Goal: Task Accomplishment & Management: Use online tool/utility

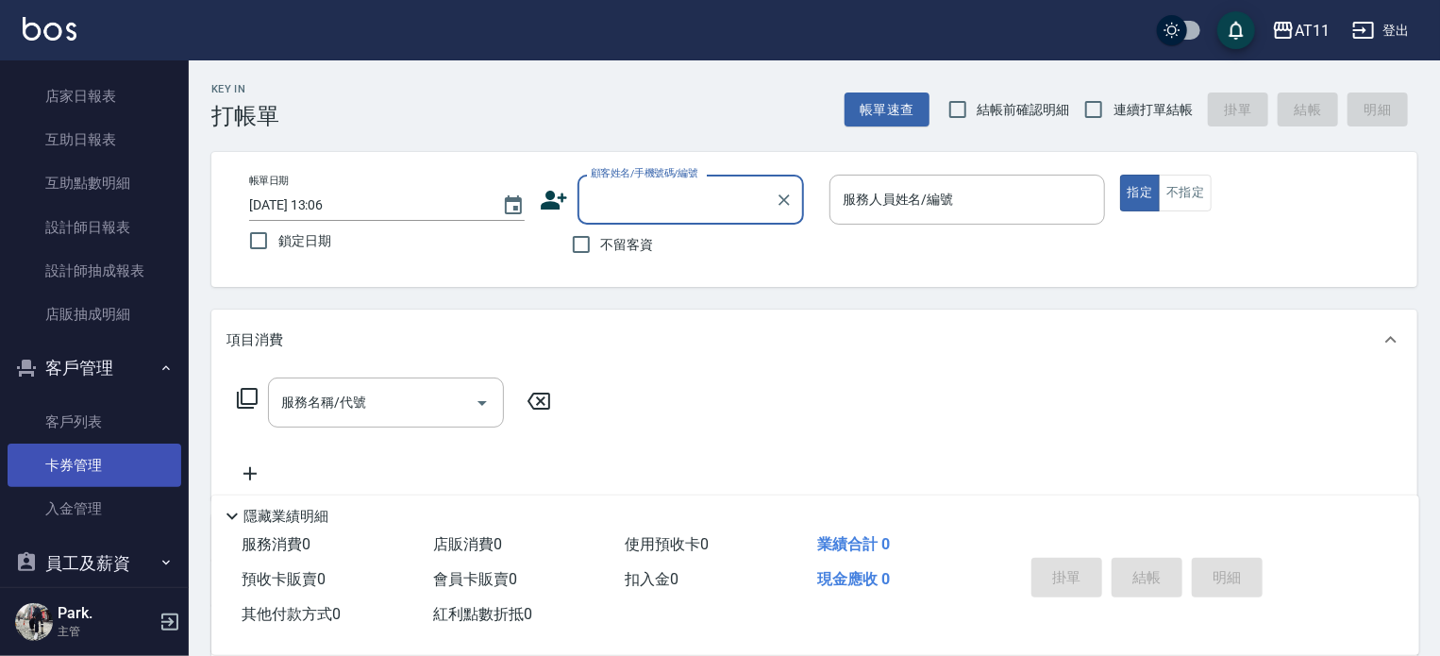
scroll to position [566, 0]
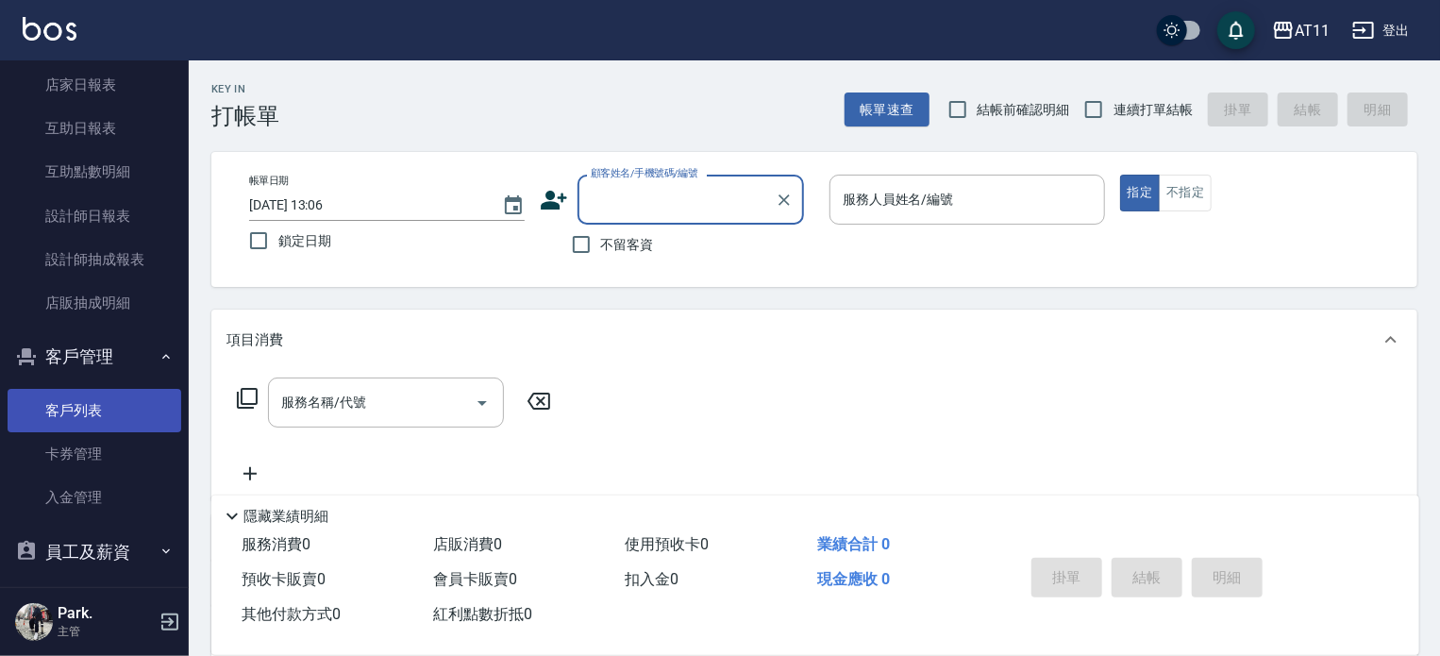
click at [94, 407] on link "客戶列表" at bounding box center [95, 410] width 174 height 43
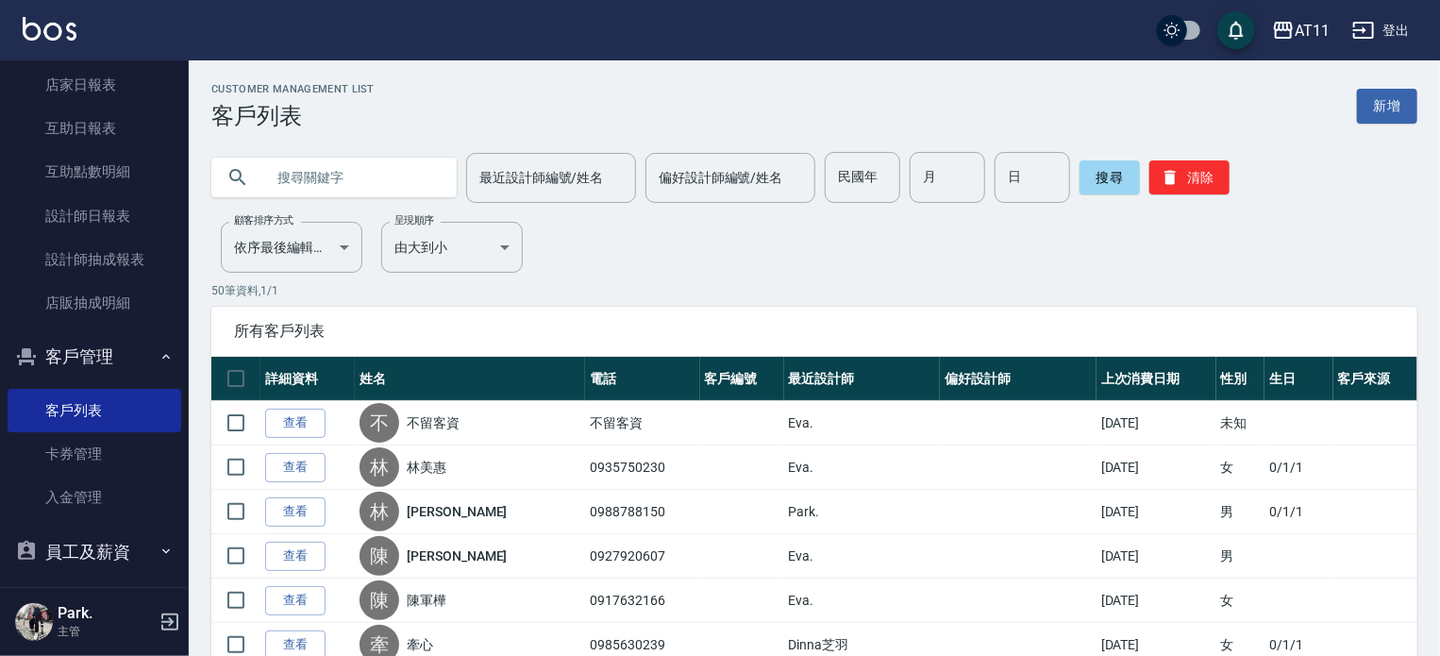
click at [300, 180] on input "text" at bounding box center [352, 177] width 177 height 51
click at [297, 172] on input "text" at bounding box center [352, 177] width 177 height 51
type input "藍"
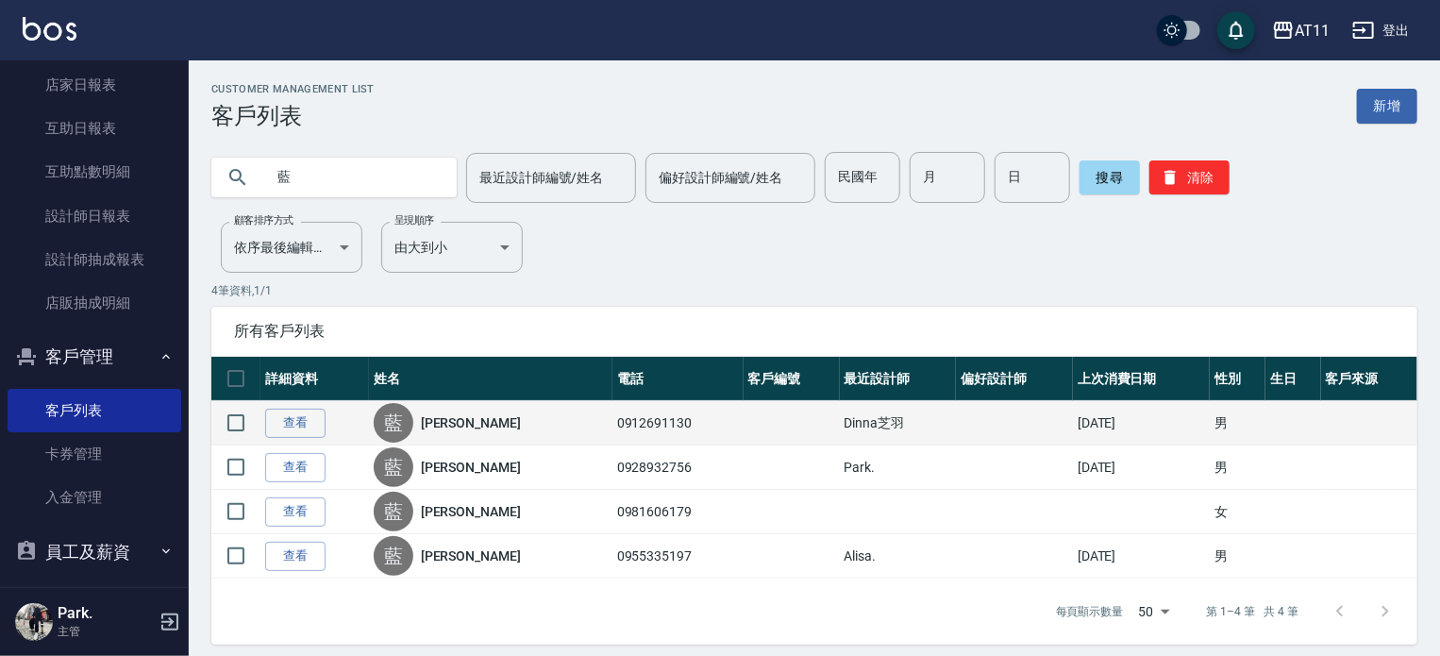
click at [406, 429] on div "藍" at bounding box center [394, 423] width 40 height 40
click at [408, 428] on div "藍" at bounding box center [394, 423] width 40 height 40
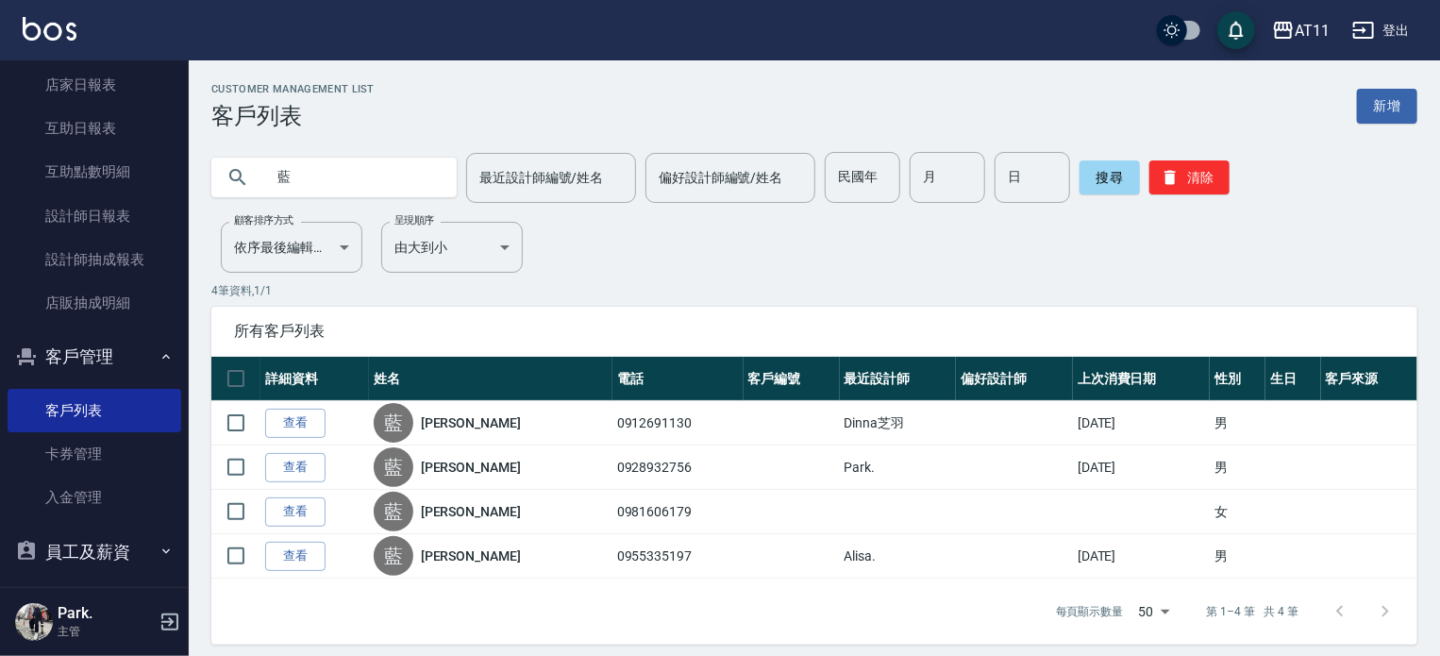
click at [295, 415] on link "查看" at bounding box center [295, 423] width 60 height 29
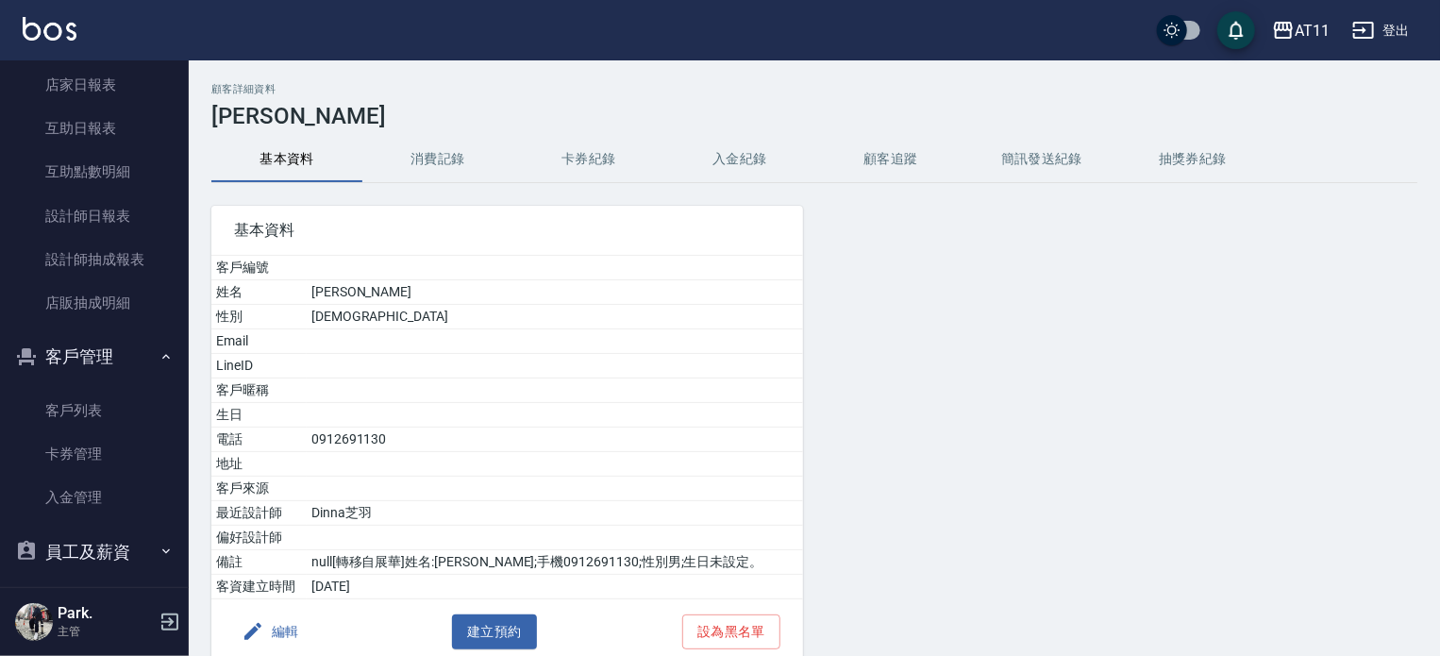
click at [744, 160] on button "入金紀錄" at bounding box center [740, 159] width 151 height 45
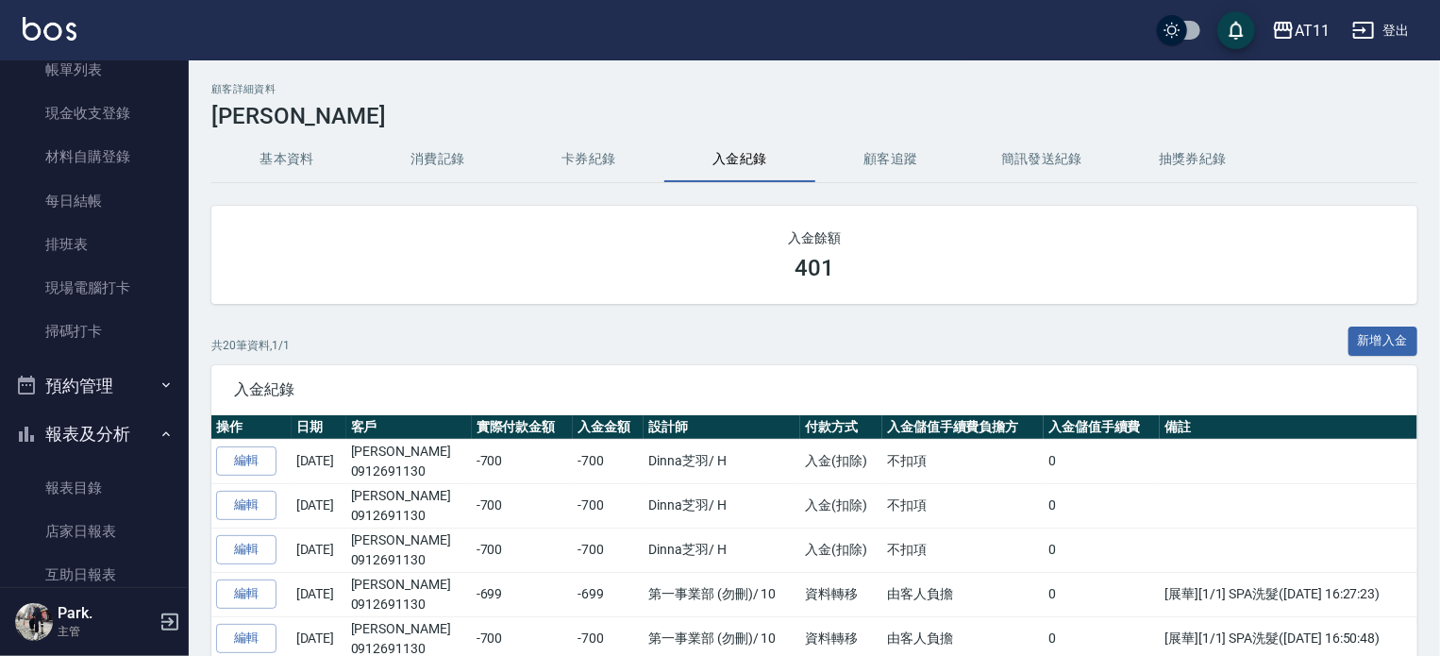
scroll to position [94, 0]
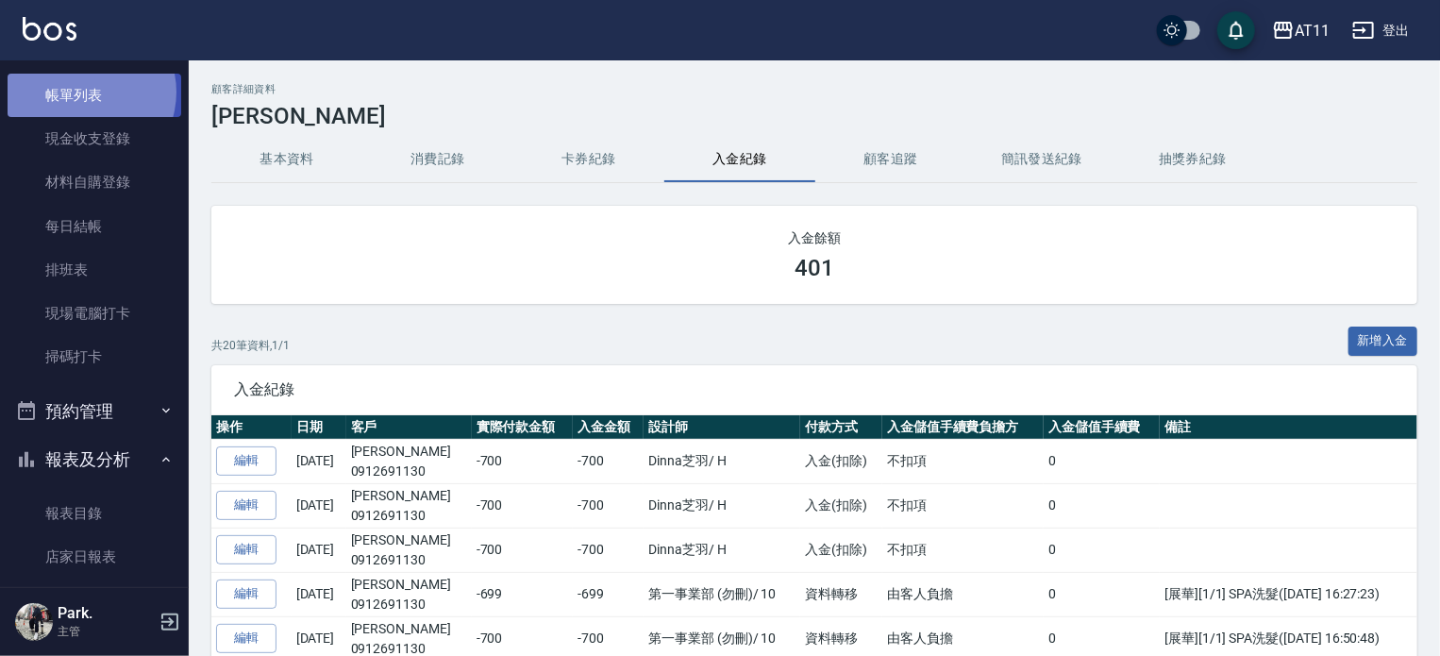
click at [81, 93] on link "帳單列表" at bounding box center [95, 95] width 174 height 43
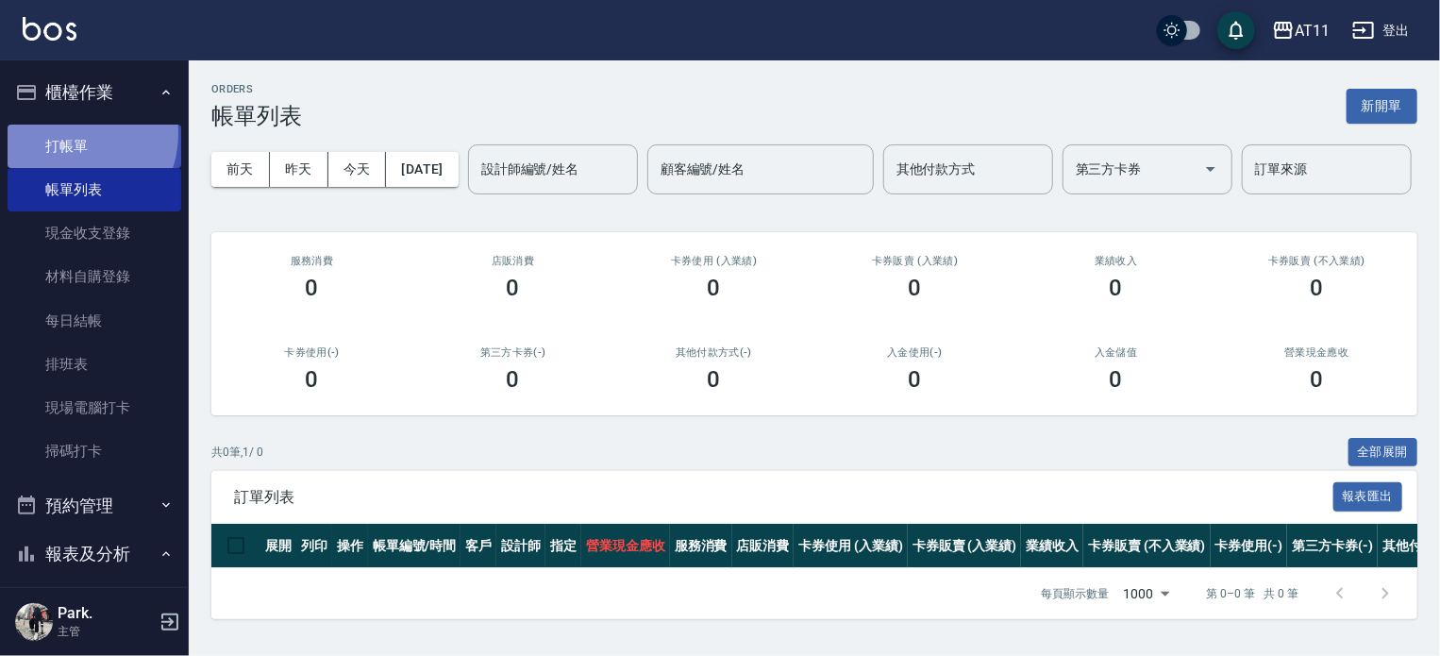
click at [70, 133] on link "打帳單" at bounding box center [95, 146] width 174 height 43
